Goal: Task Accomplishment & Management: Complete application form

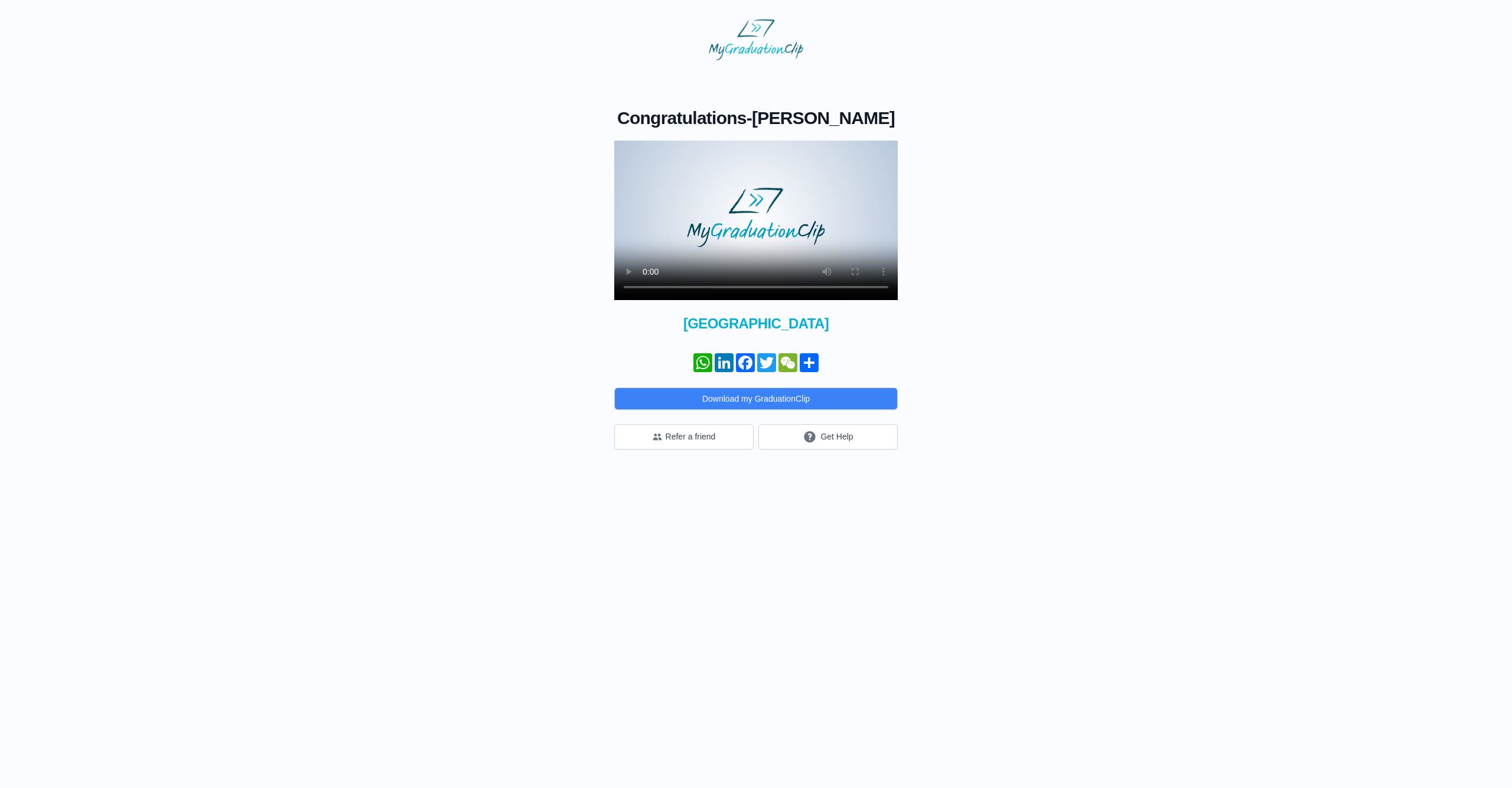
click at [743, 190] on video at bounding box center [756, 220] width 283 height 159
click at [829, 430] on button "Get Help" at bounding box center [828, 437] width 139 height 25
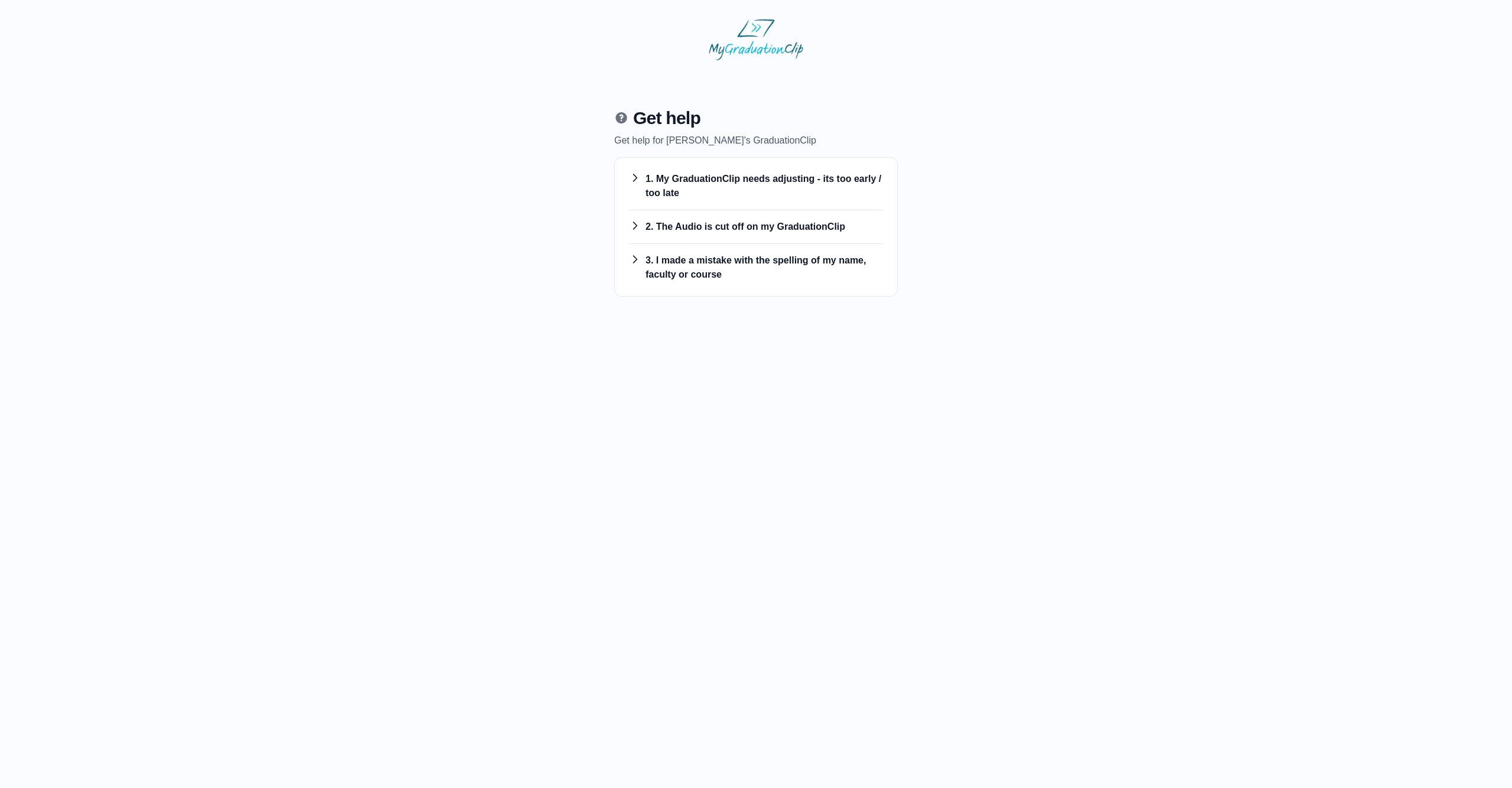
drag, startPoint x: 723, startPoint y: 184, endPoint x: 723, endPoint y: 190, distance: 6.0
click at [723, 184] on h3 "1. My GraduationClip needs adjusting - its too early / too late" at bounding box center [756, 186] width 254 height 28
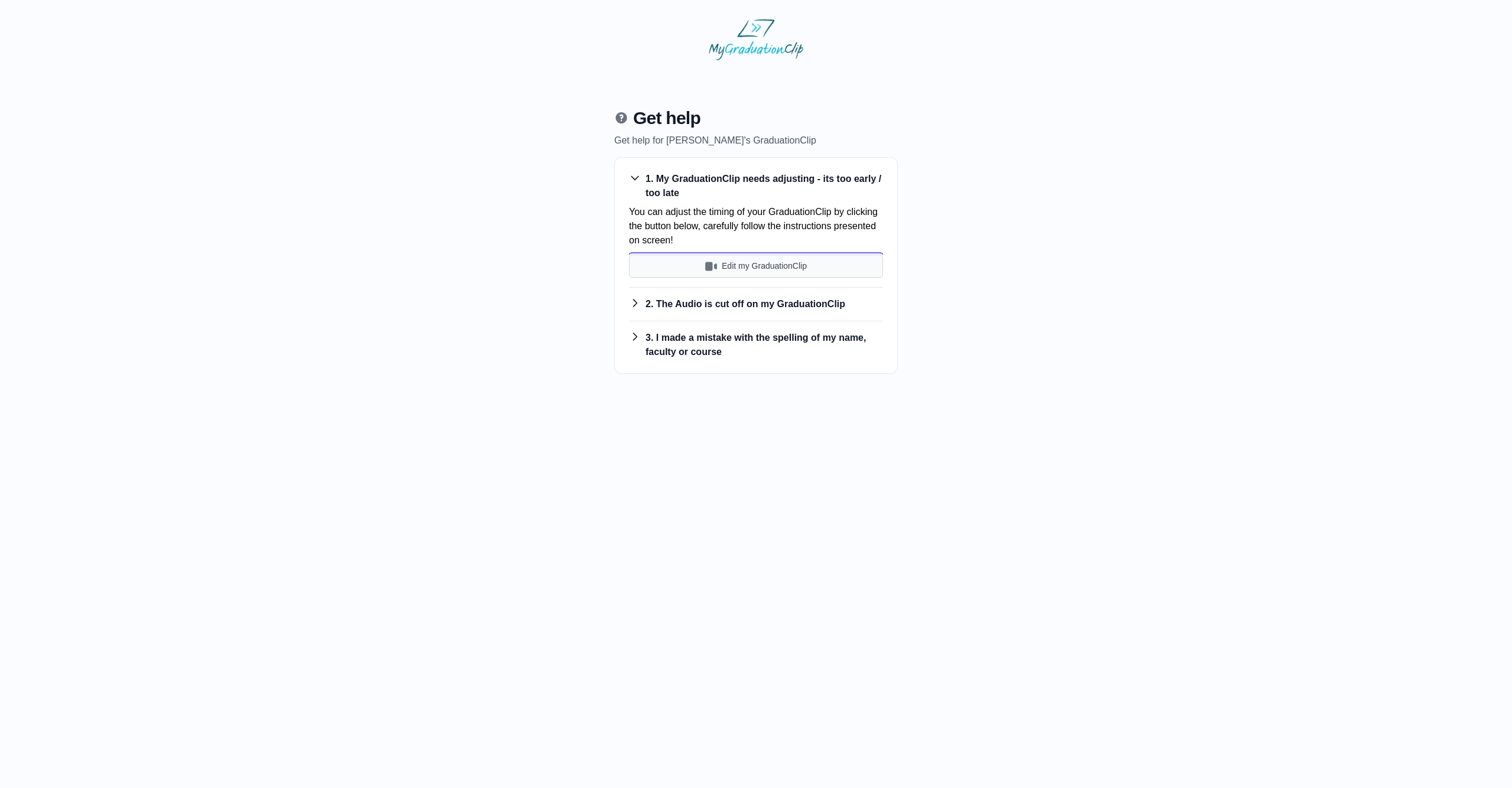
click at [729, 264] on button "Edit my GraduationClip" at bounding box center [756, 266] width 254 height 23
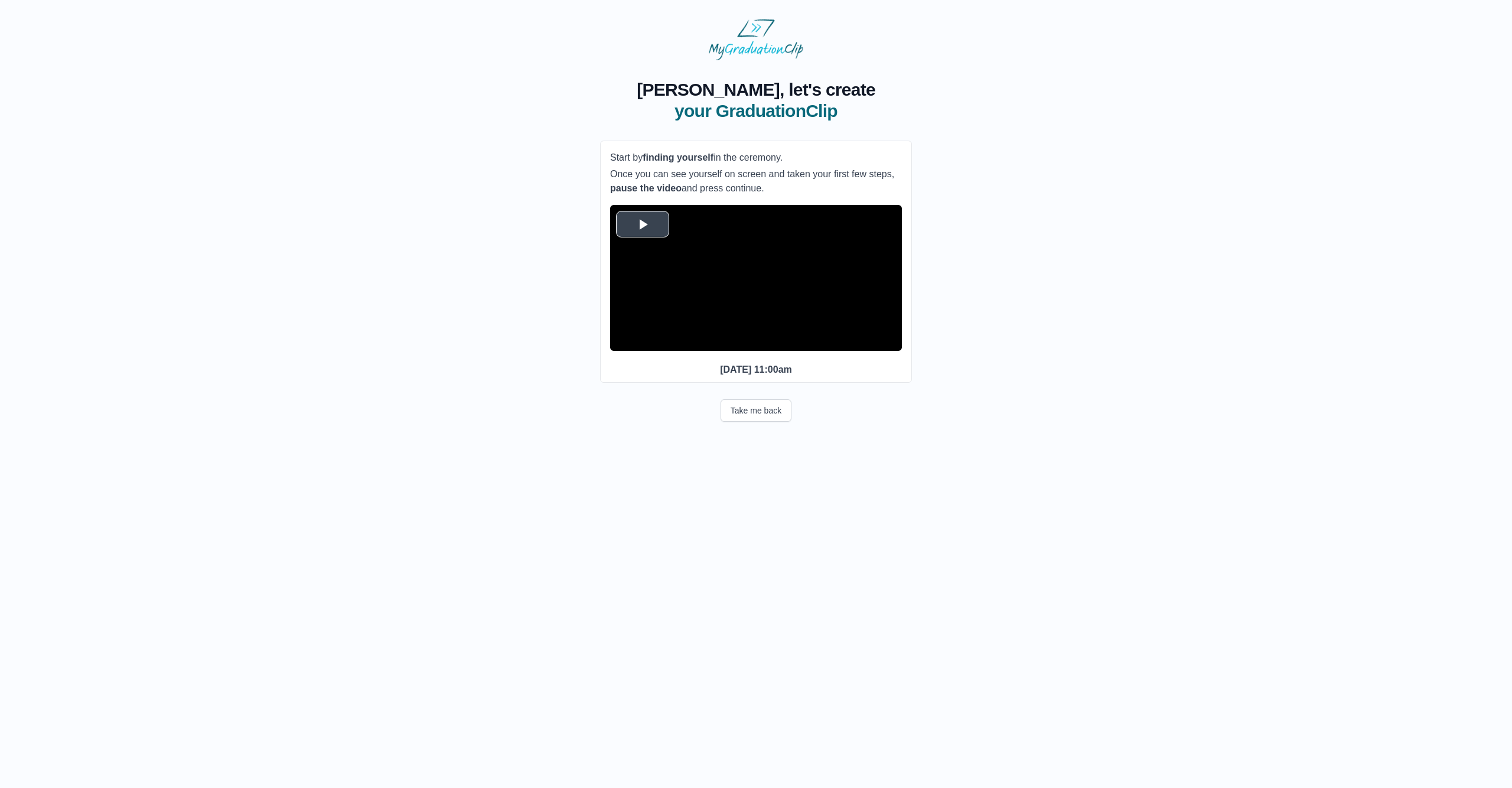
click at [727, 300] on video "Video Player" at bounding box center [756, 278] width 291 height 146
click at [765, 422] on button "Take me back" at bounding box center [756, 411] width 71 height 23
click at [734, 289] on video "Video Player" at bounding box center [756, 278] width 291 height 146
click at [763, 260] on video "Video Player" at bounding box center [756, 278] width 291 height 146
click at [755, 482] on button "Continue" at bounding box center [756, 469] width 63 height 27
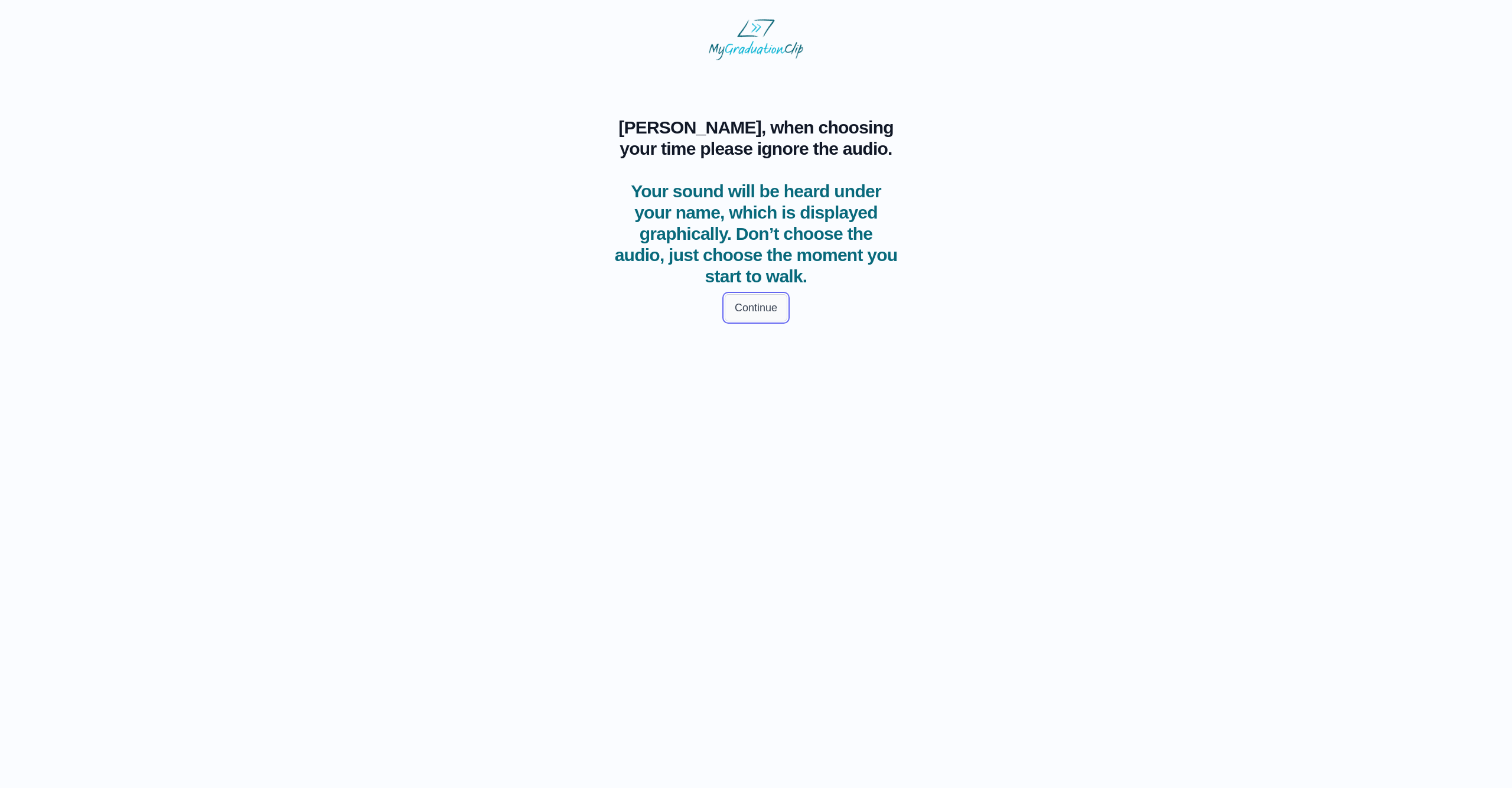
click at [745, 303] on button "Continue" at bounding box center [756, 307] width 63 height 27
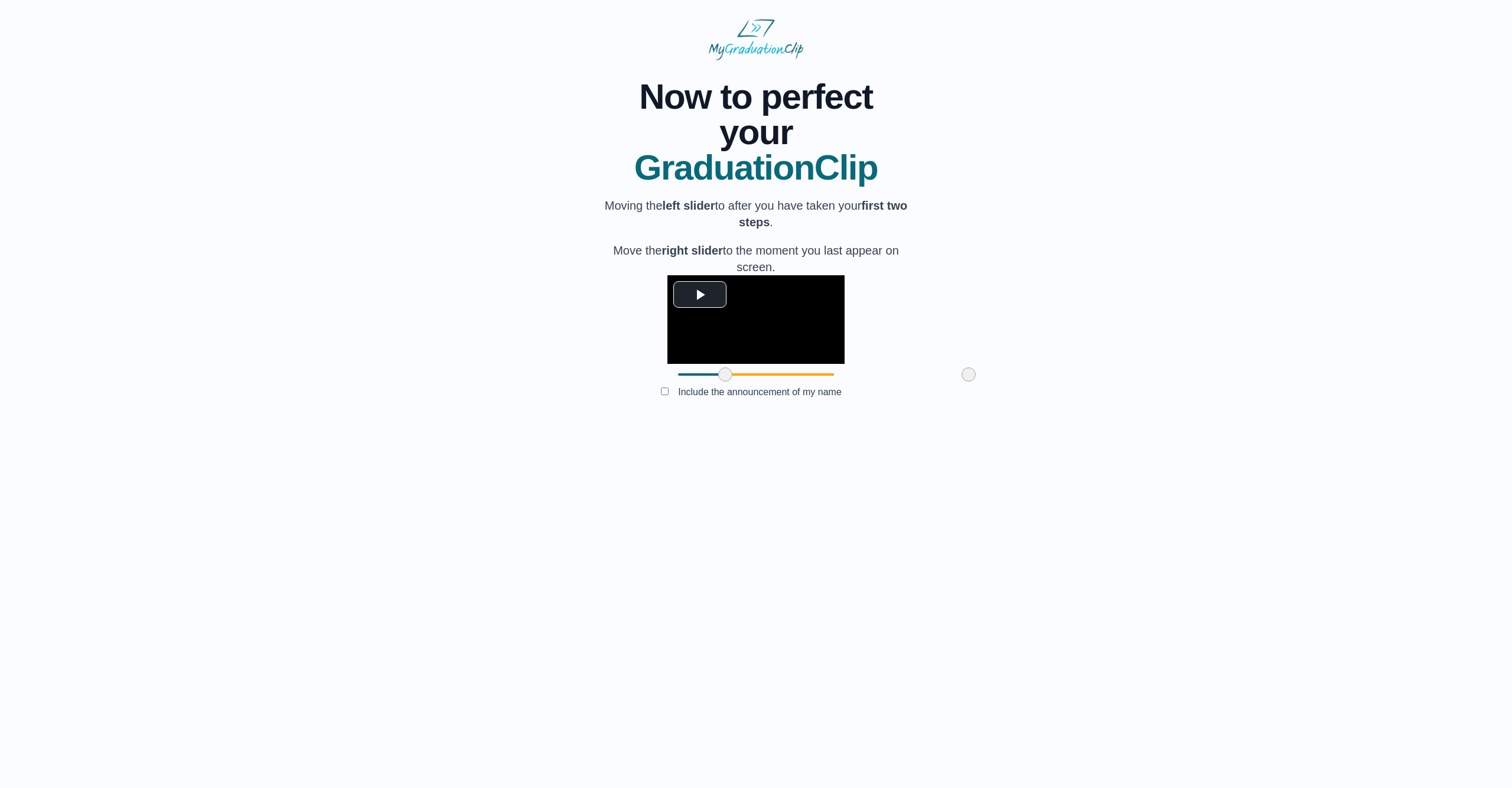
drag, startPoint x: 612, startPoint y: 464, endPoint x: 659, endPoint y: 460, distance: 47.2
click at [718, 382] on span at bounding box center [725, 374] width 14 height 14
drag, startPoint x: 906, startPoint y: 466, endPoint x: 825, endPoint y: 467, distance: 81.0
click at [876, 385] on div at bounding box center [886, 374] width 21 height 21
click at [767, 422] on button "Submit" at bounding box center [756, 411] width 46 height 23
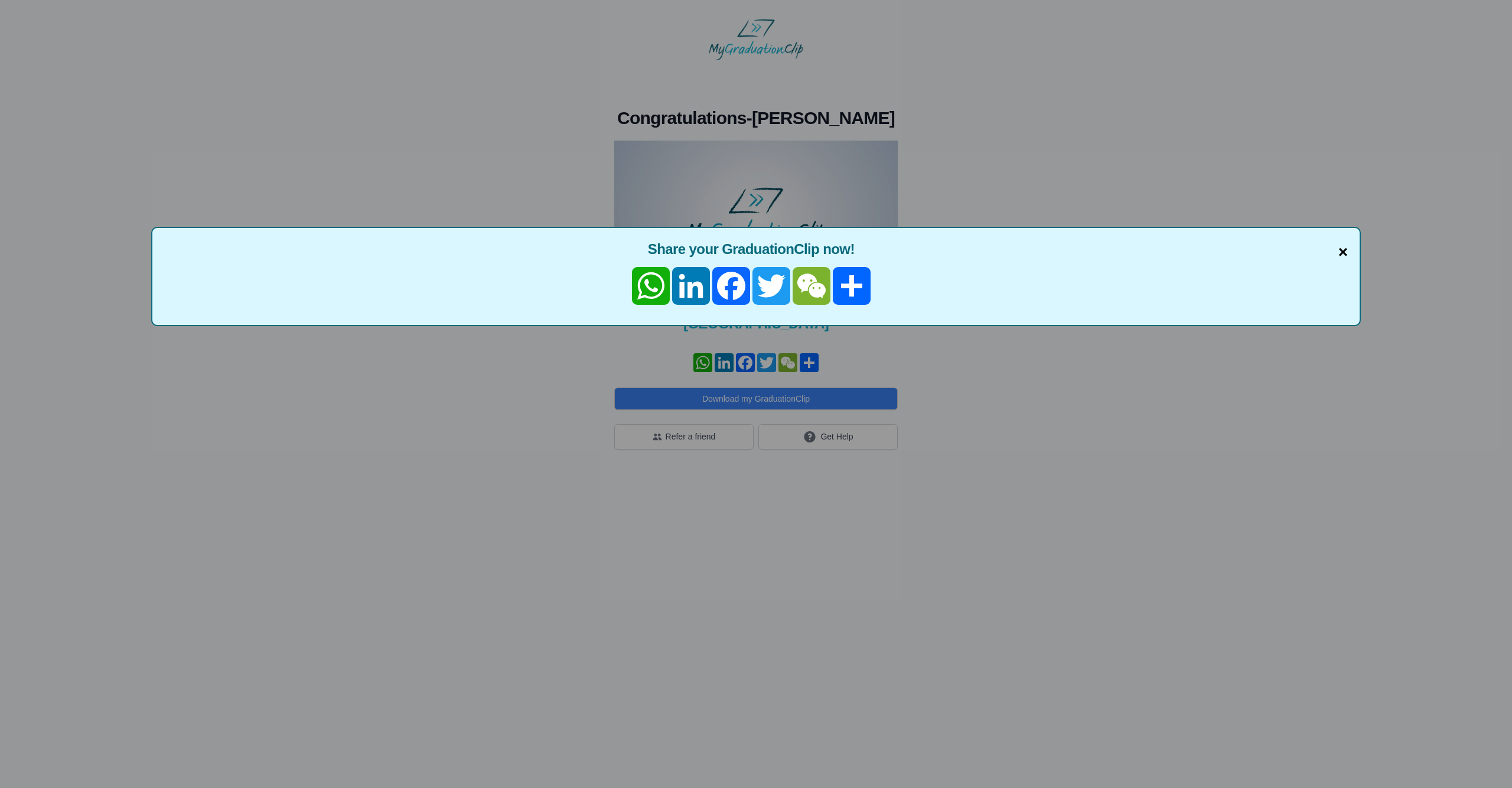
click at [1335, 253] on span "Share your GraduationClip now!" at bounding box center [756, 249] width 1184 height 19
click at [1348, 252] on div "× Share your GraduationClip now! WhatsApp LinkedIn Facebook Twitter WeChat Share" at bounding box center [756, 276] width 1210 height 99
click at [1346, 256] on span "×" at bounding box center [1343, 252] width 9 height 25
